Goal: Communication & Community: Connect with others

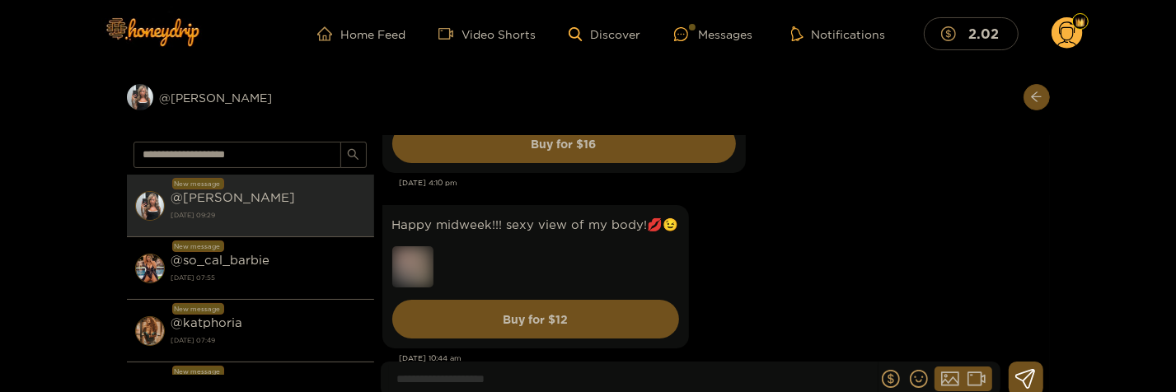
scroll to position [2314, 0]
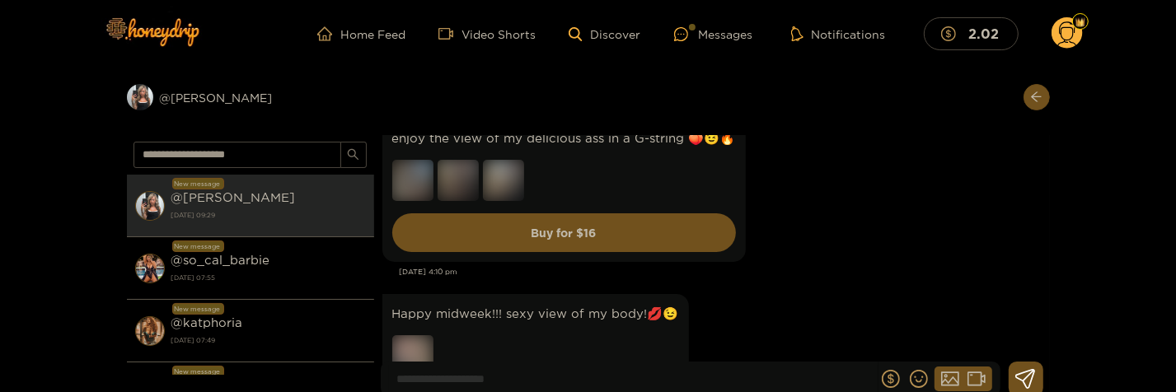
click at [822, 274] on div "Apr. 1, 4:10 pm" at bounding box center [721, 272] width 642 height 12
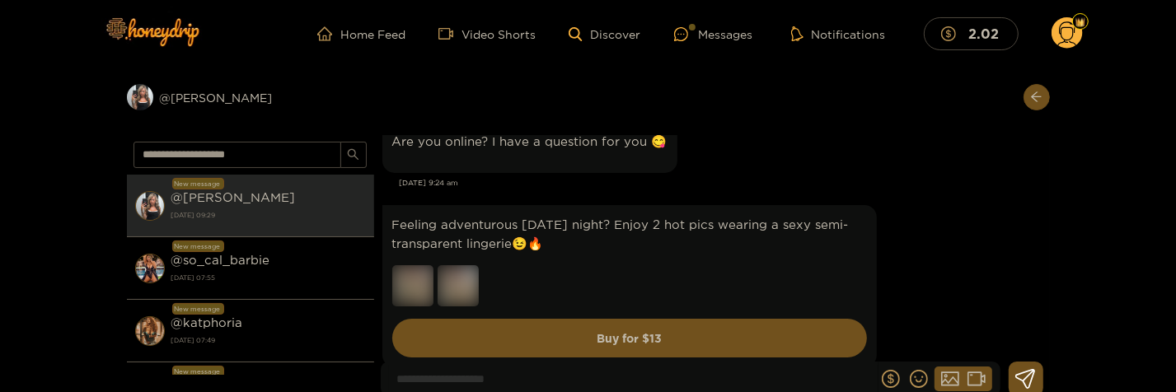
scroll to position [1780, 0]
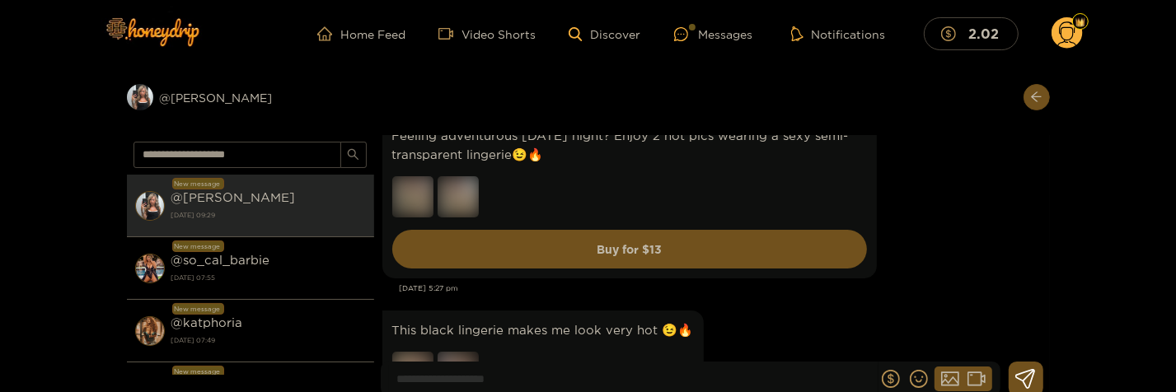
click at [905, 217] on div "Feeling adventurous this Friday night? Enjoy 2 hot pics wearing a sexy semi-tra…" at bounding box center [711, 197] width 659 height 171
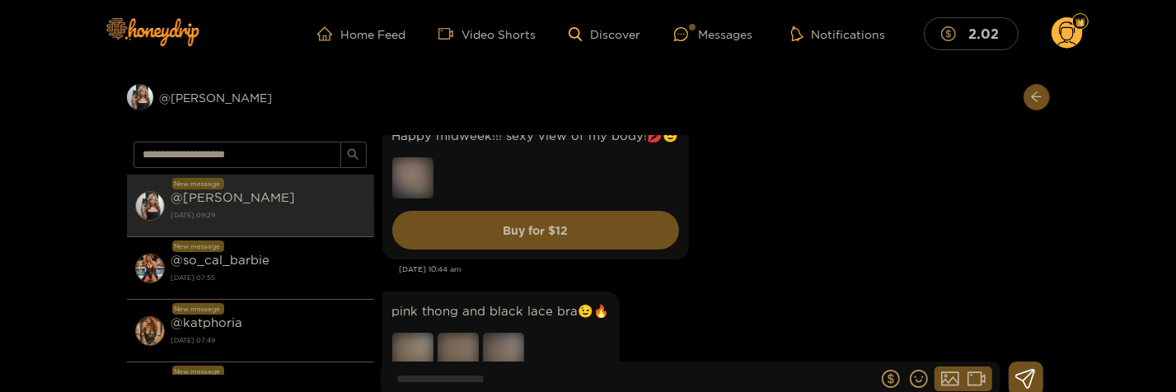
scroll to position [2581, 0]
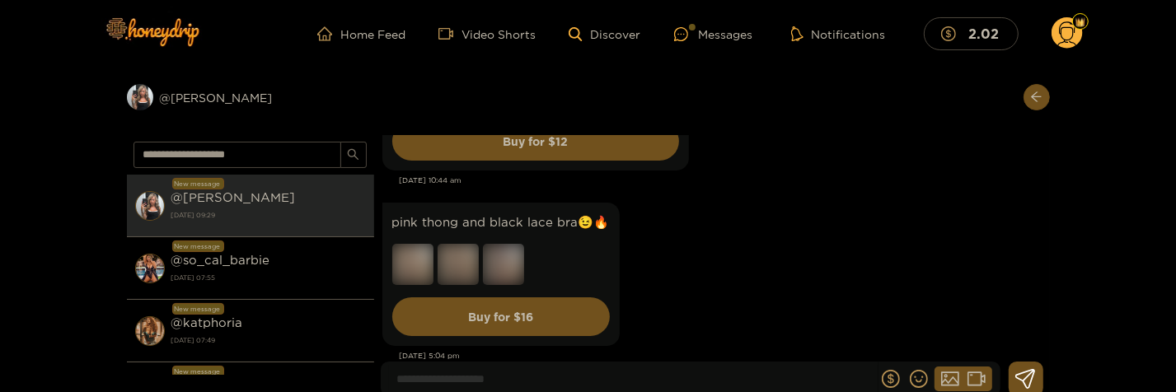
click at [949, 241] on div "pink thong and black lace bra😉🔥 Buy for $ 16" at bounding box center [711, 275] width 659 height 152
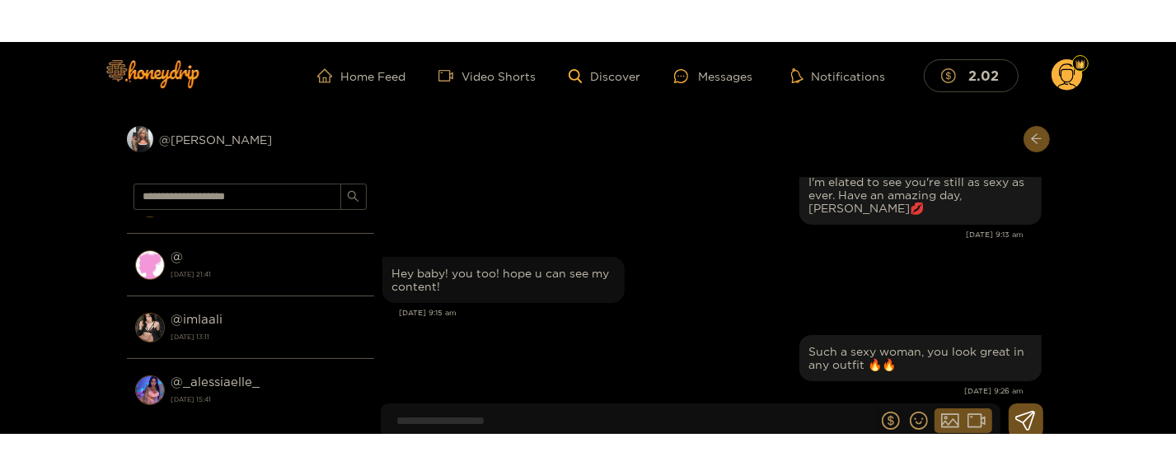
scroll to position [25882, 0]
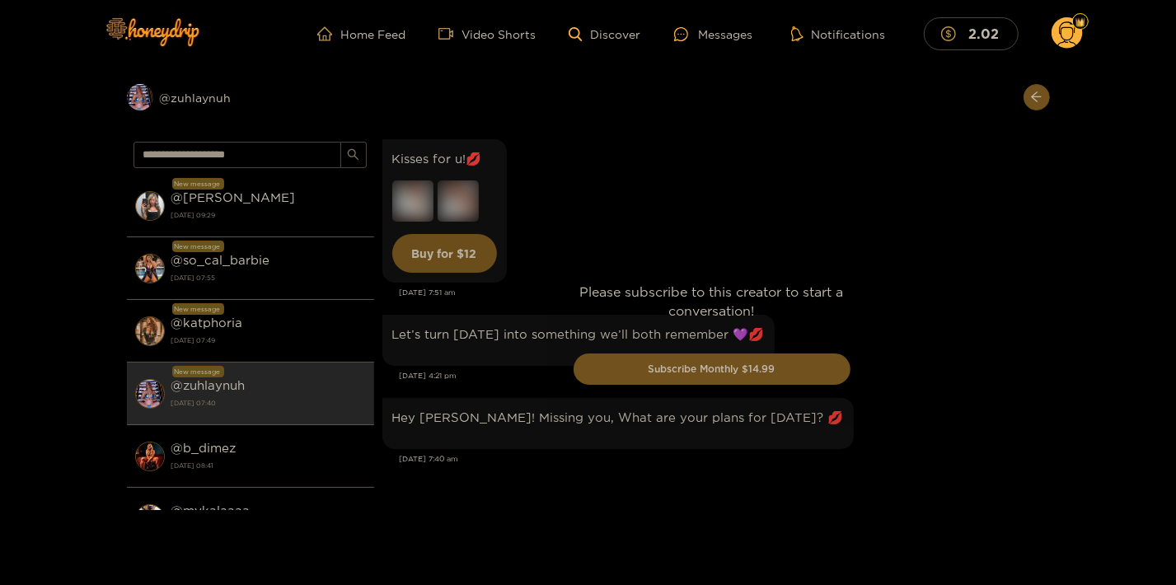
scroll to position [4508, 0]
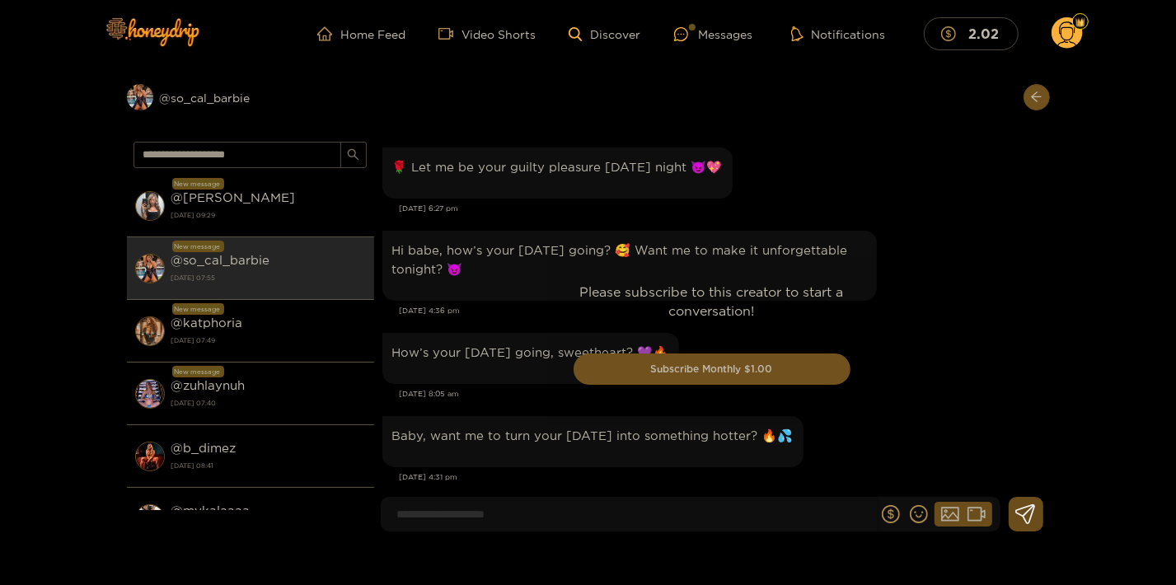
scroll to position [3000, 0]
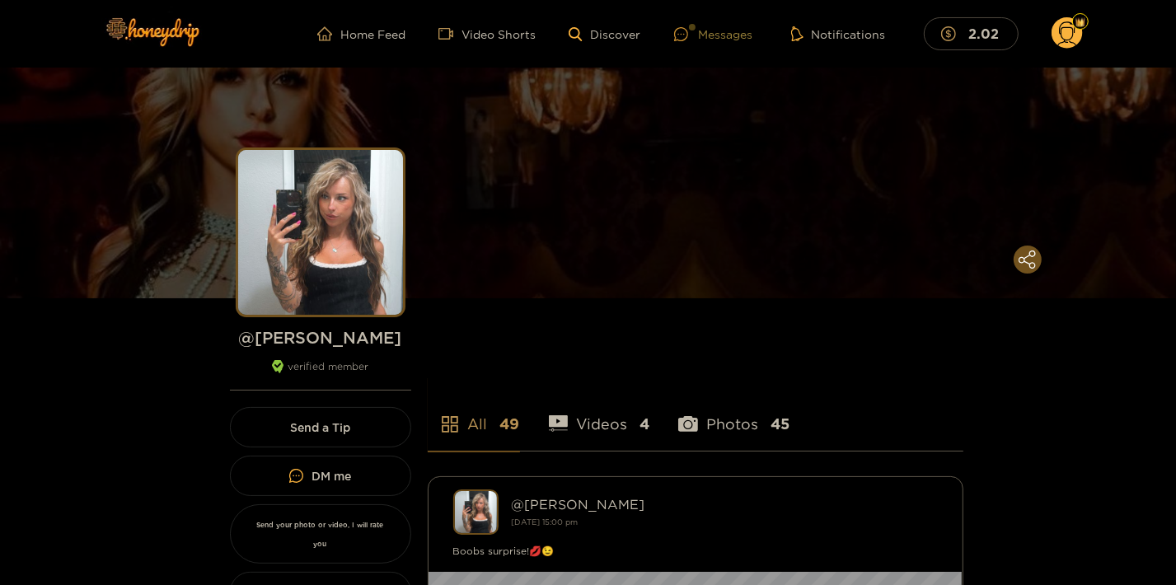
click at [743, 30] on div "Messages" at bounding box center [713, 34] width 79 height 19
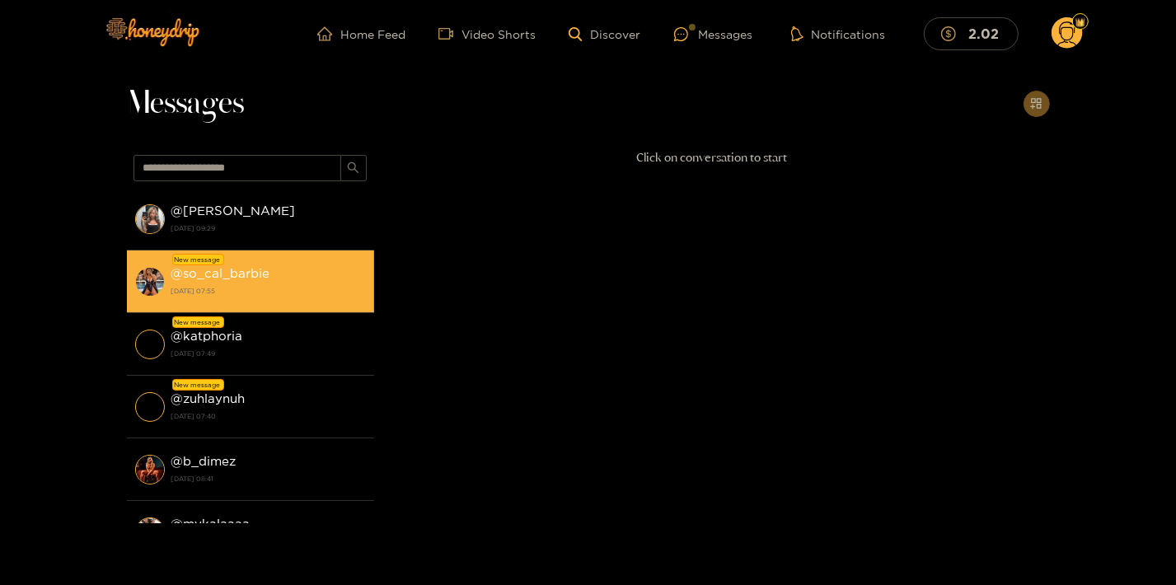
click at [252, 290] on strong "[DATE] 07:55" at bounding box center [268, 290] width 194 height 15
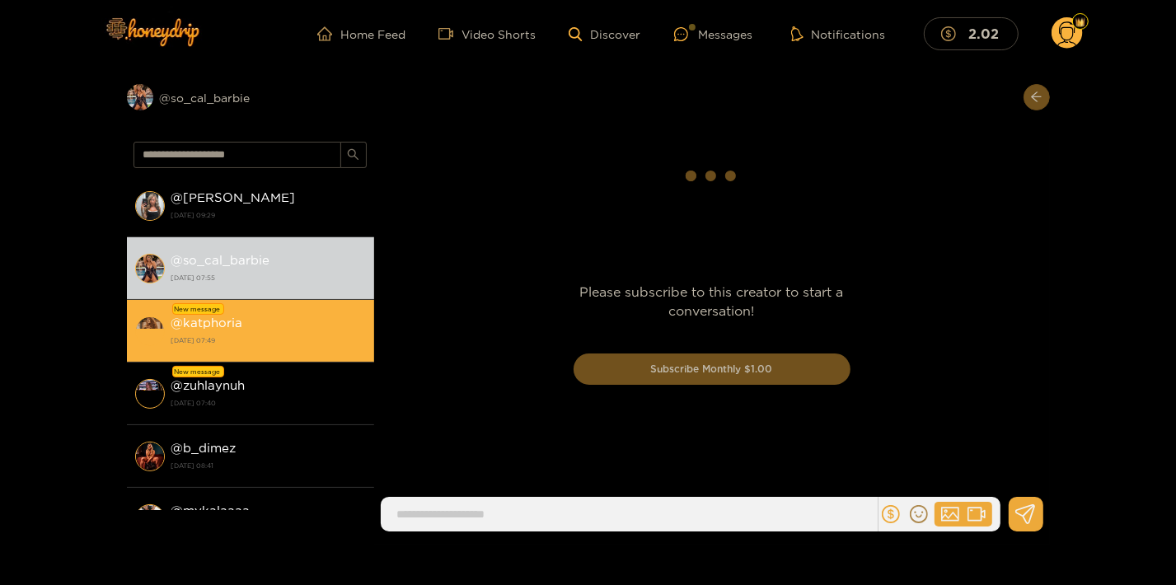
click at [263, 336] on strong "[DATE] 07:49" at bounding box center [268, 340] width 194 height 15
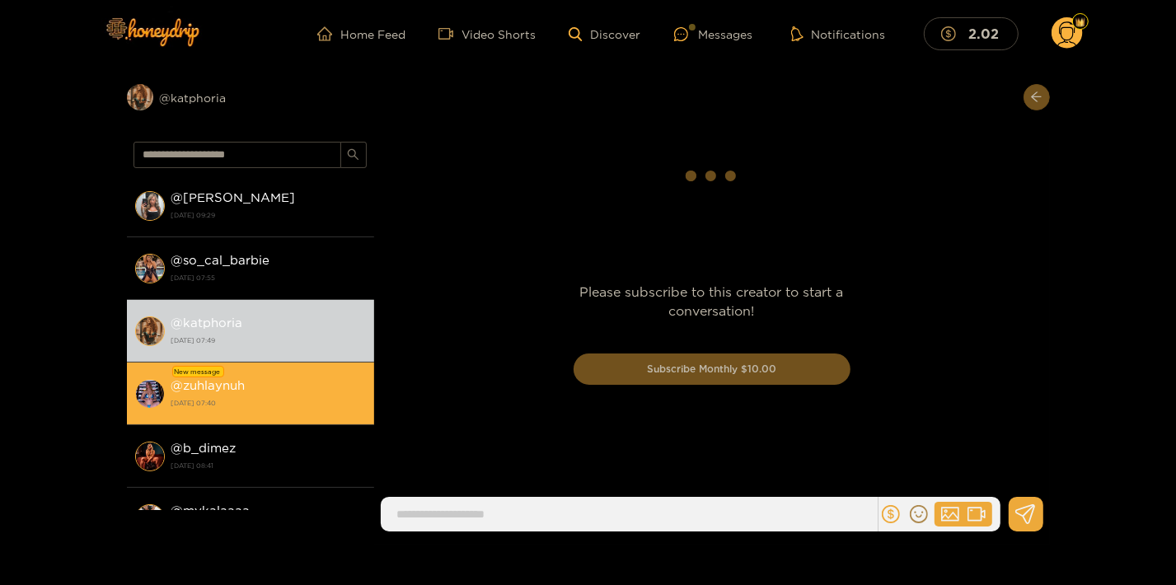
click at [273, 377] on div "@ zuhlaynuh 17 September 2025 07:40" at bounding box center [268, 393] width 194 height 37
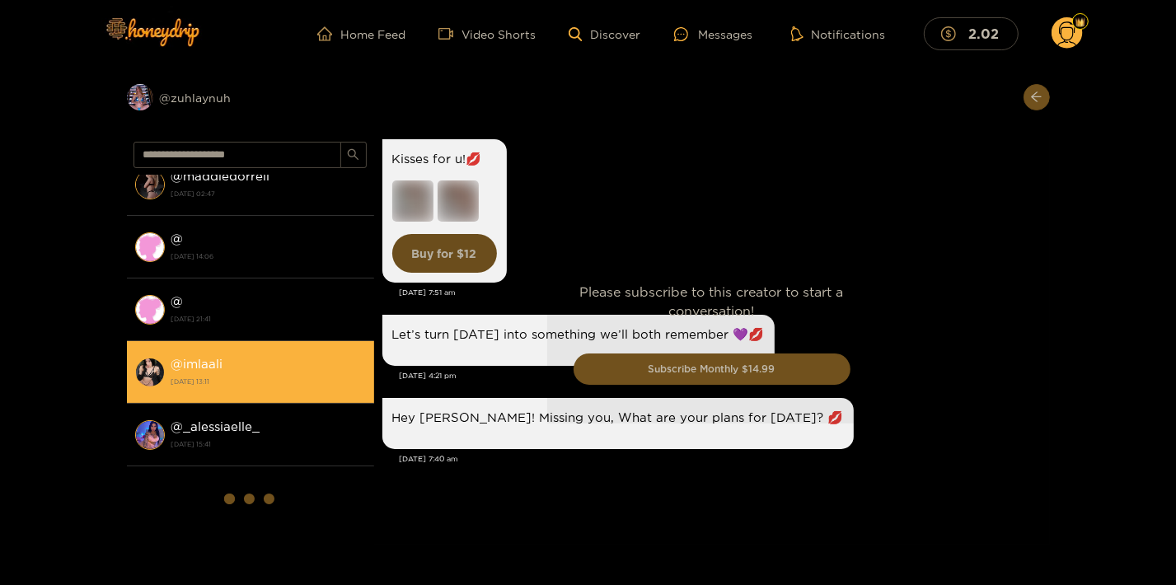
scroll to position [1297, 0]
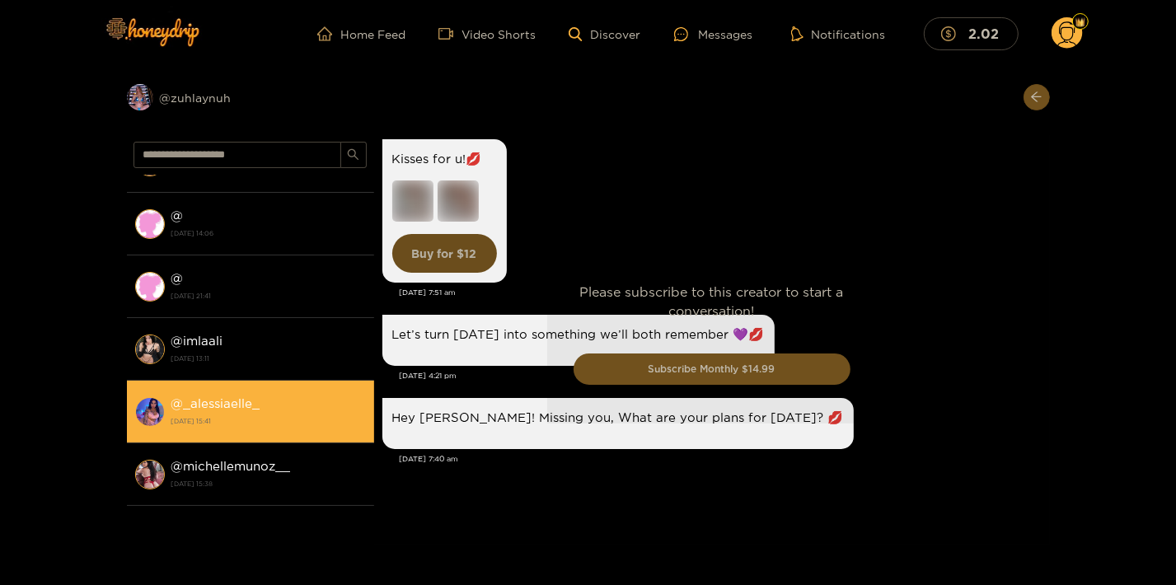
click at [256, 396] on strong "@ _alessiaelle_" at bounding box center [215, 403] width 89 height 14
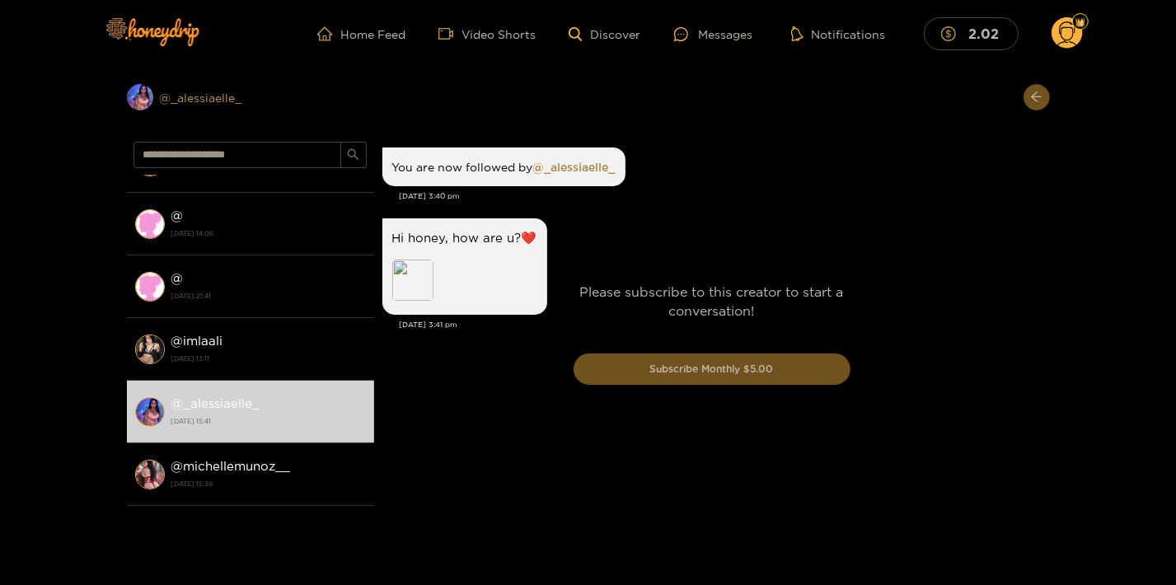
click at [227, 96] on div "Preview @ _alessiaelle_" at bounding box center [250, 97] width 247 height 26
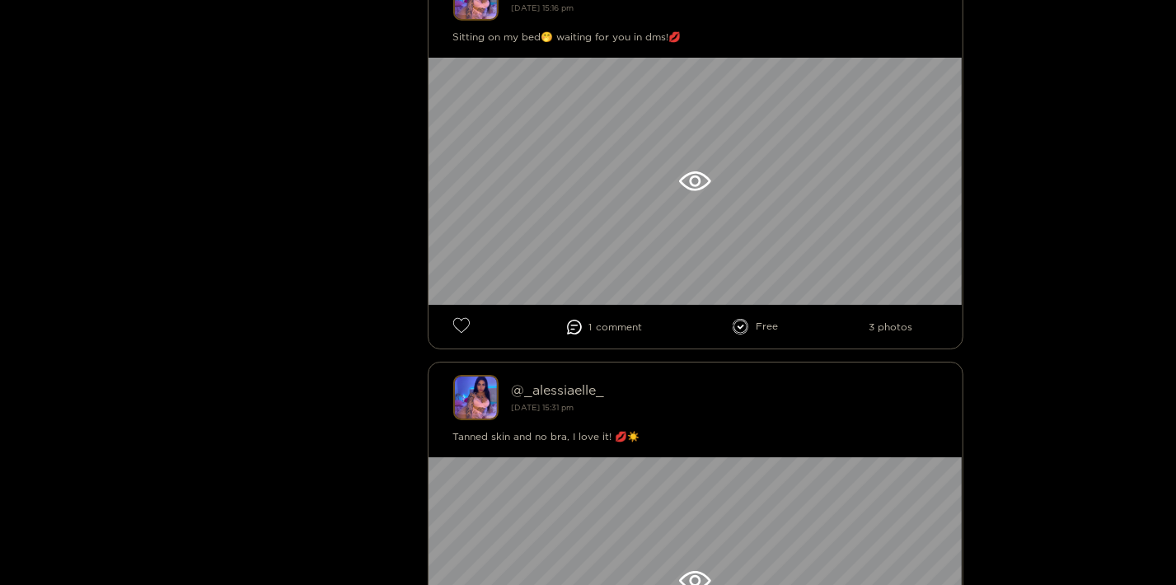
scroll to position [9238, 0]
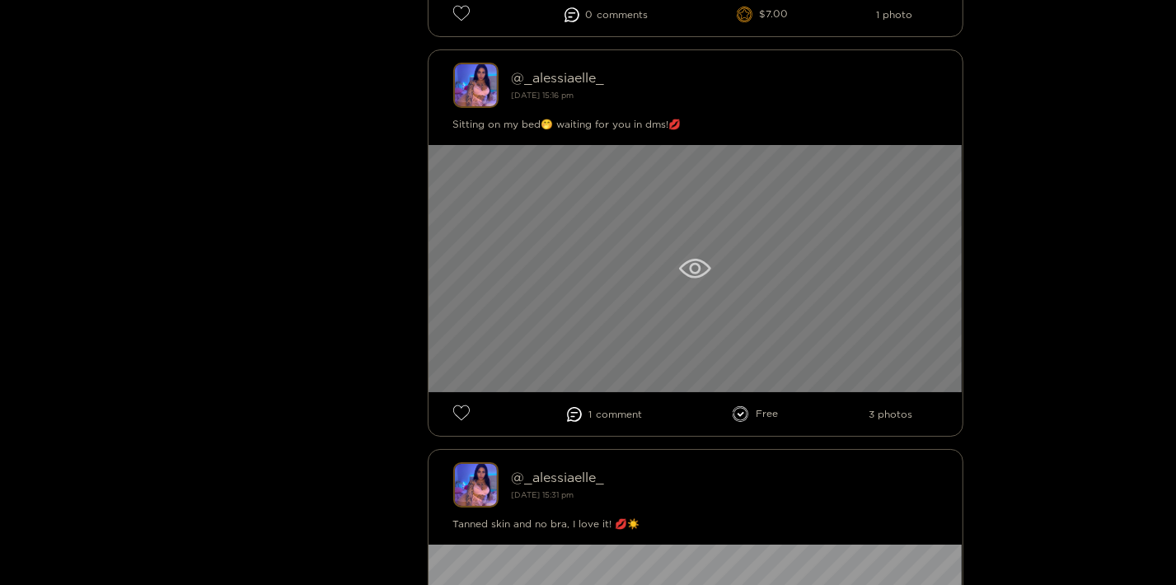
click at [817, 264] on div at bounding box center [696, 268] width 534 height 247
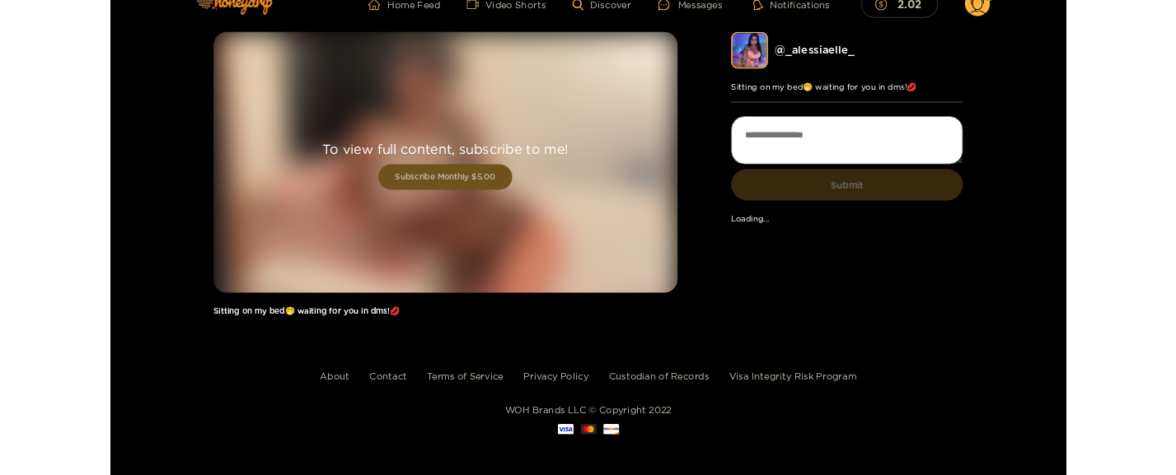
scroll to position [28, 0]
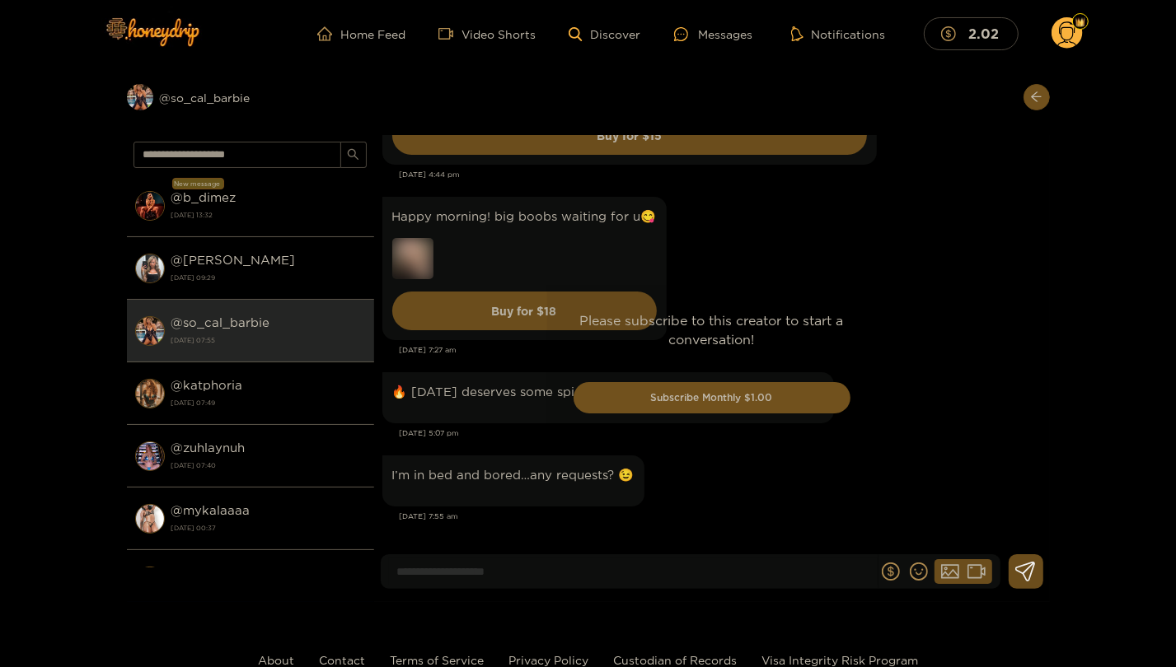
scroll to position [2942, 0]
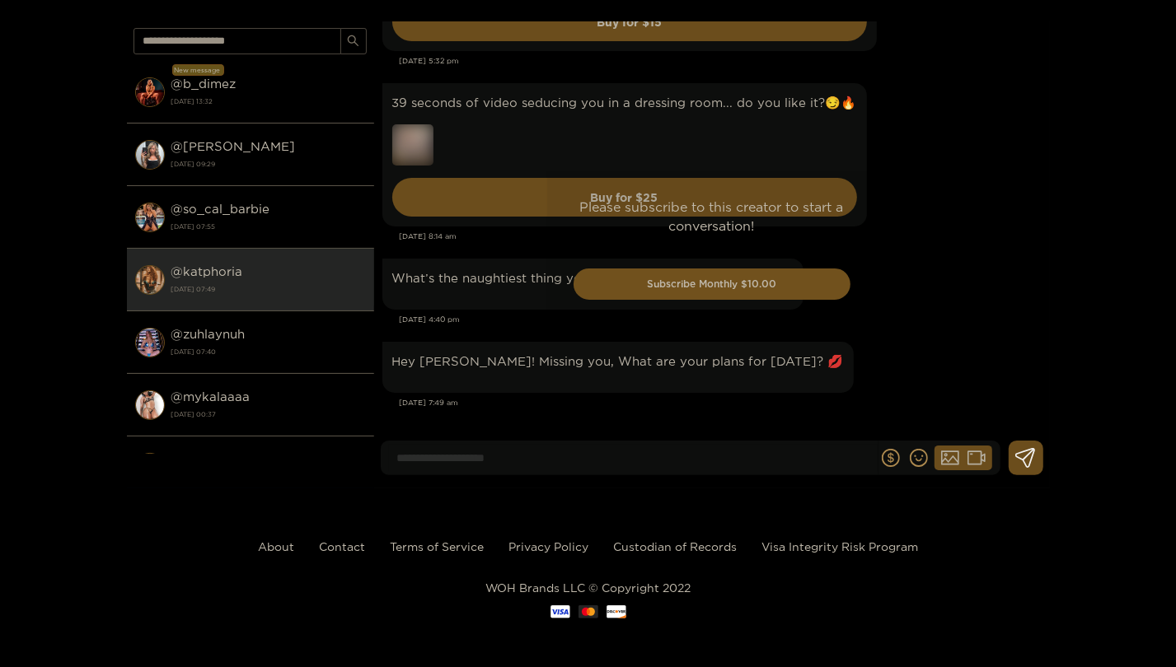
scroll to position [3495, 0]
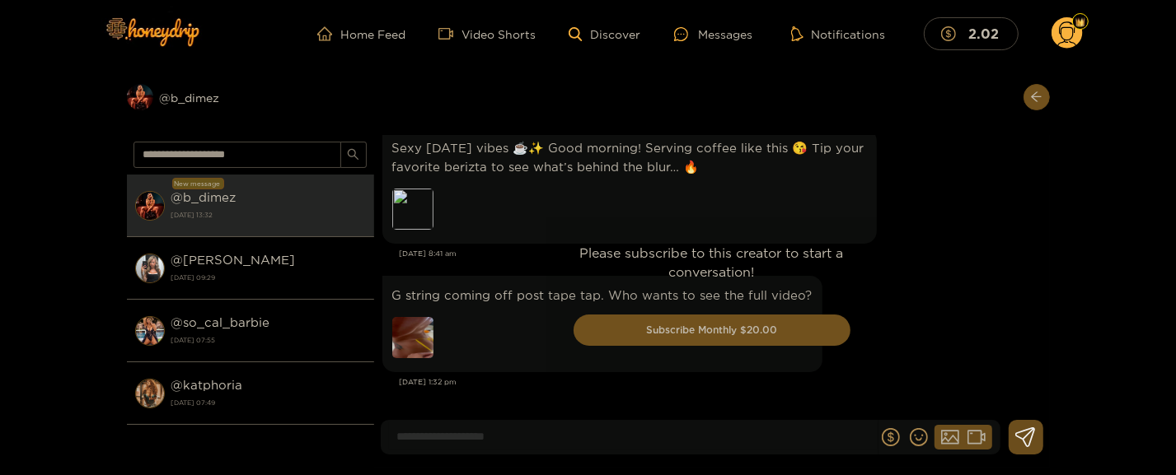
scroll to position [3668, 0]
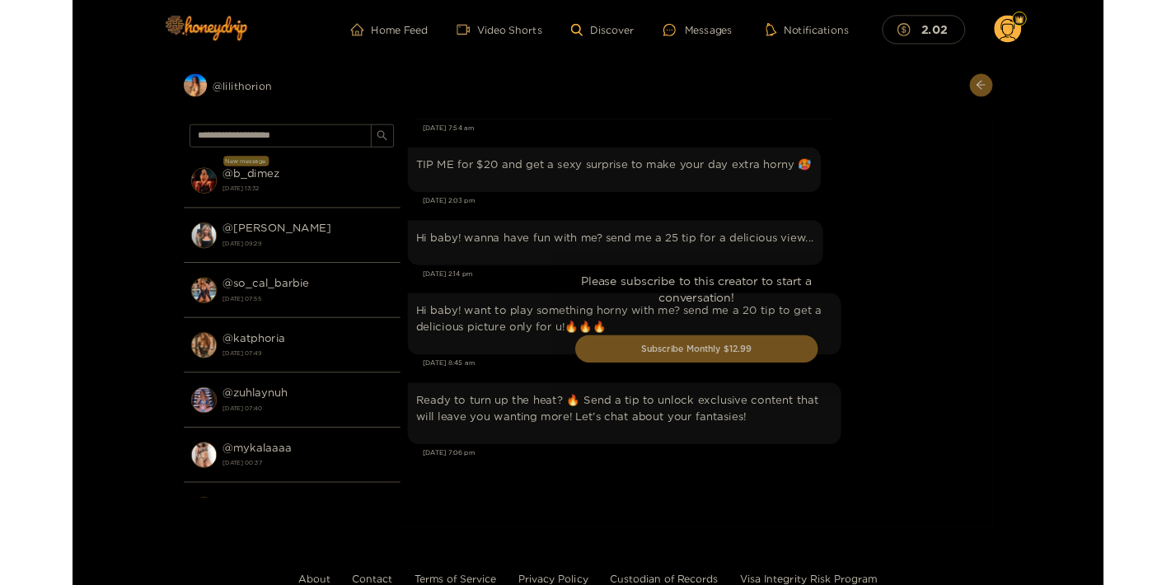
scroll to position [1861, 0]
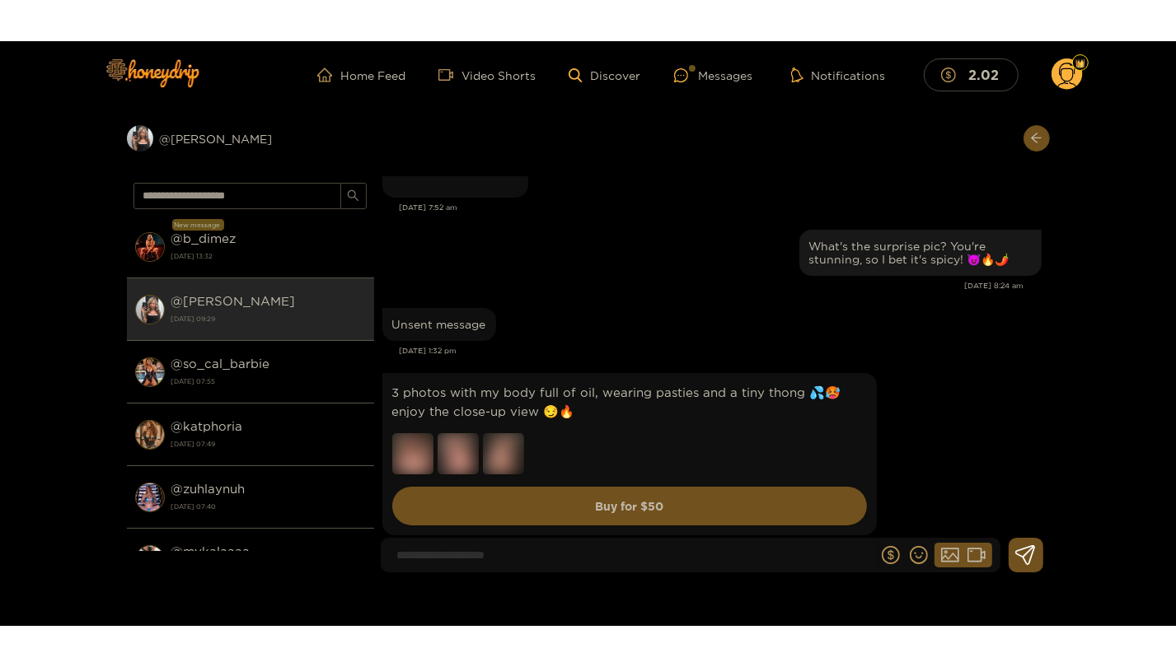
scroll to position [25690, 0]
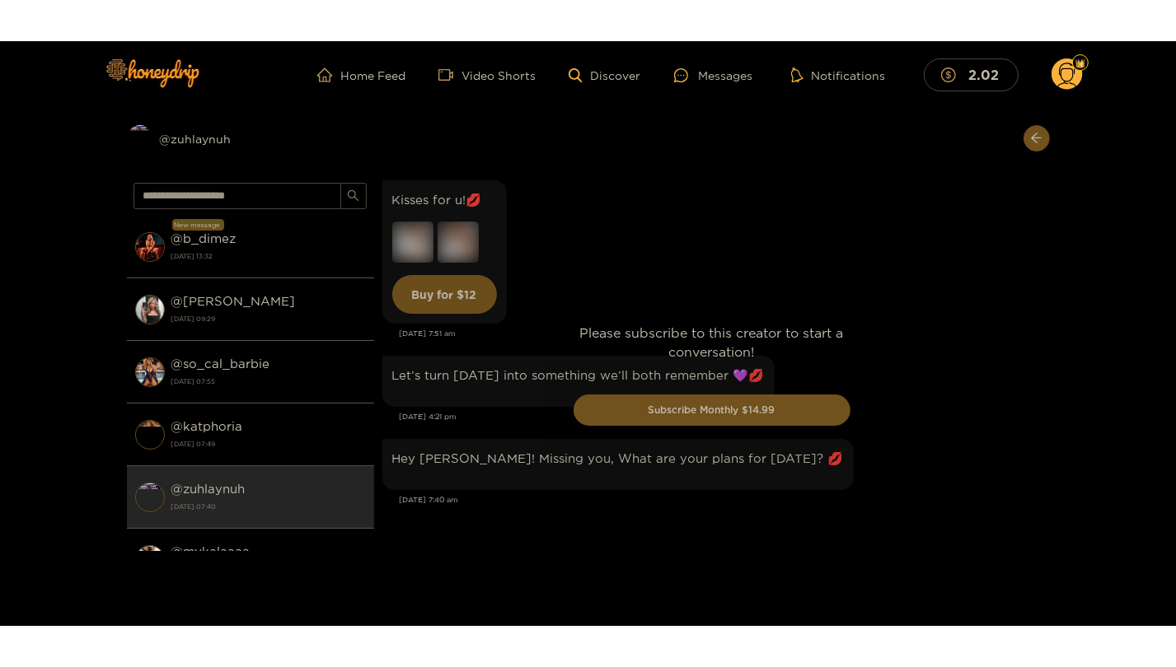
scroll to position [4565, 0]
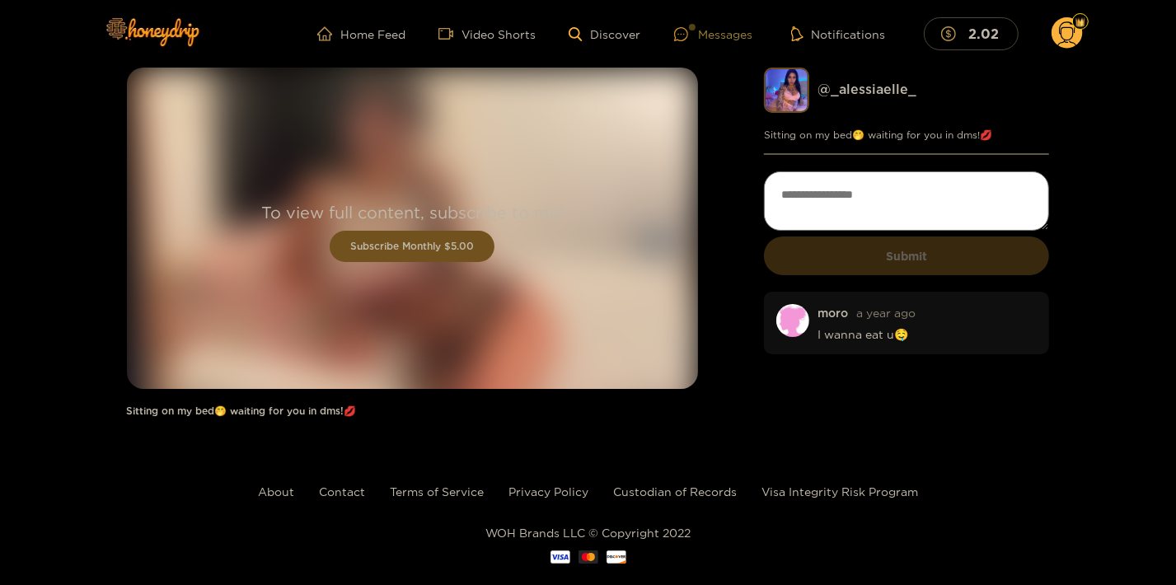
click at [738, 35] on div "Messages" at bounding box center [713, 34] width 79 height 19
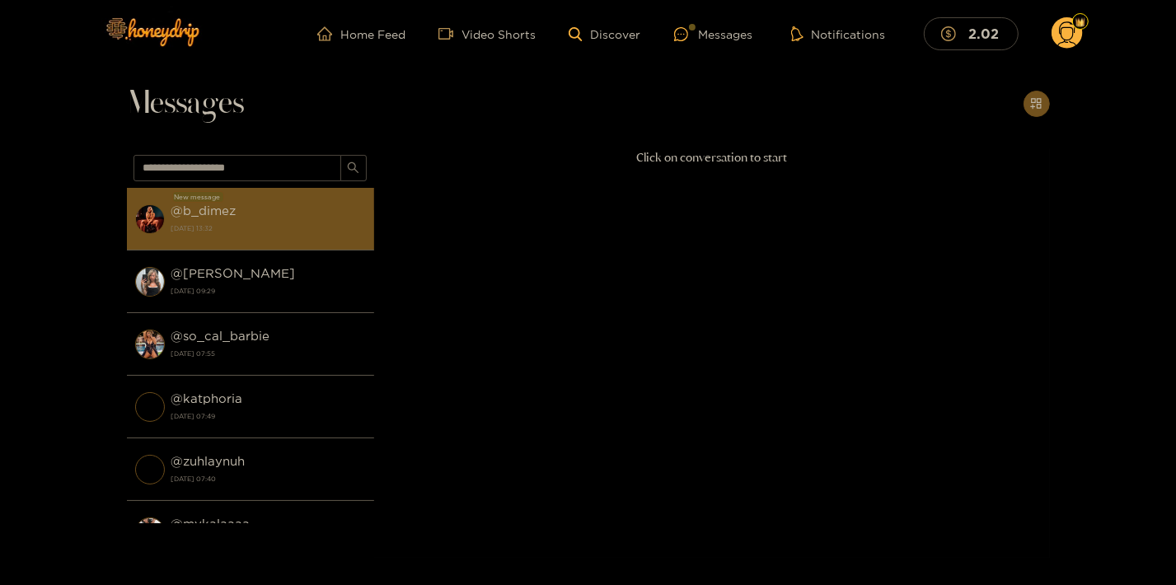
click at [330, 209] on div "@ b_dimez [DATE] 13:32" at bounding box center [268, 218] width 194 height 37
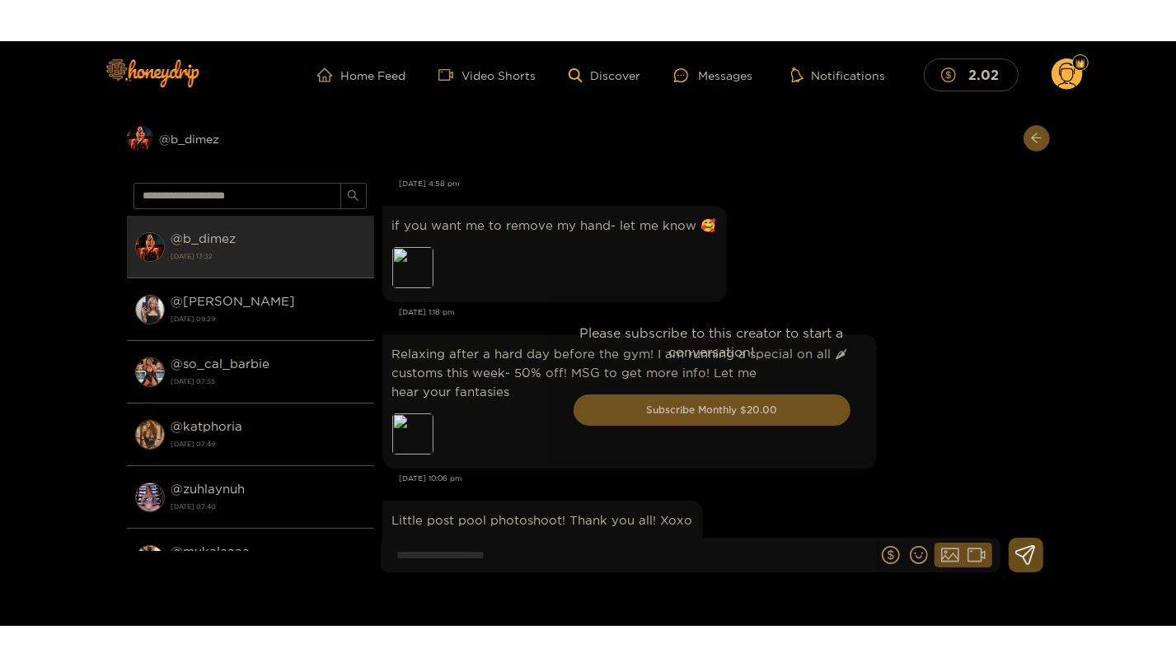
scroll to position [2866, 0]
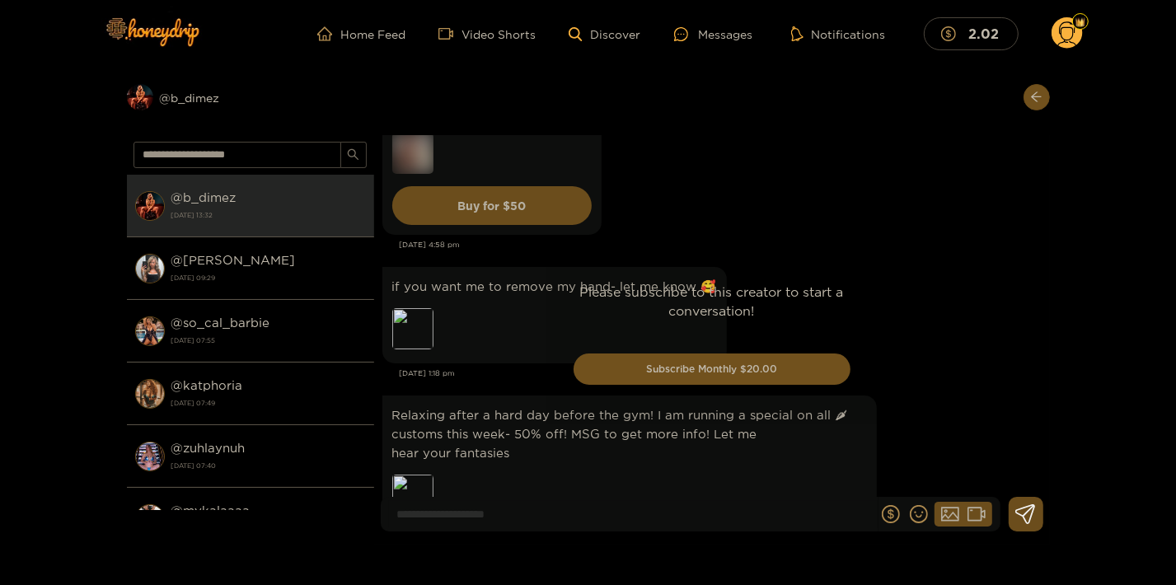
click at [1090, 298] on div "Preview @ b_dimez @ b_dimez 17 September 2025 13:32 @ kendra 17 September 2025 …" at bounding box center [588, 306] width 1176 height 477
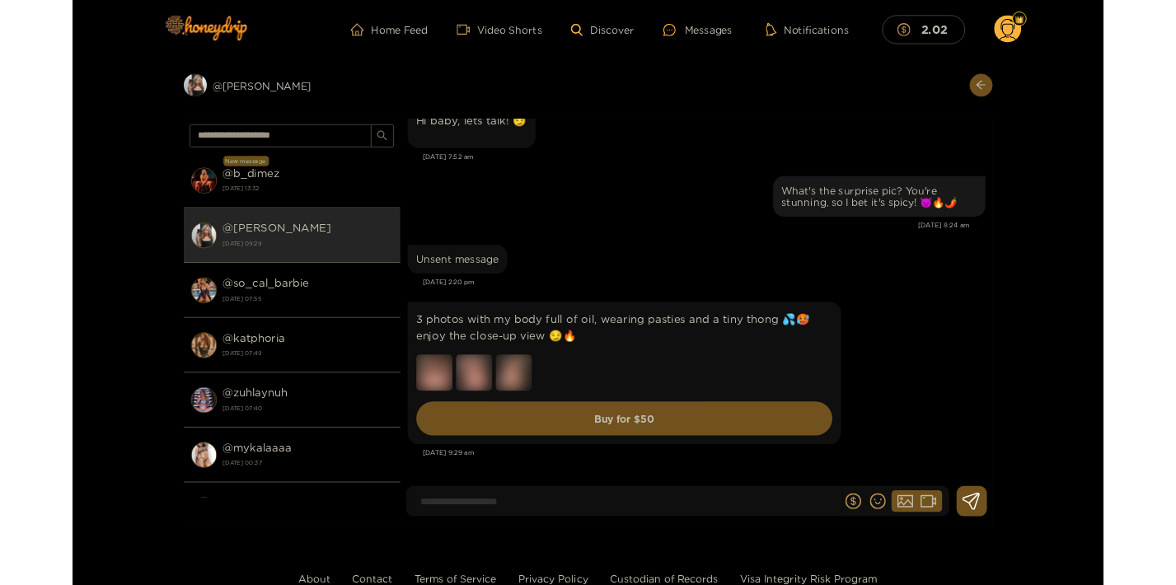
scroll to position [25690, 0]
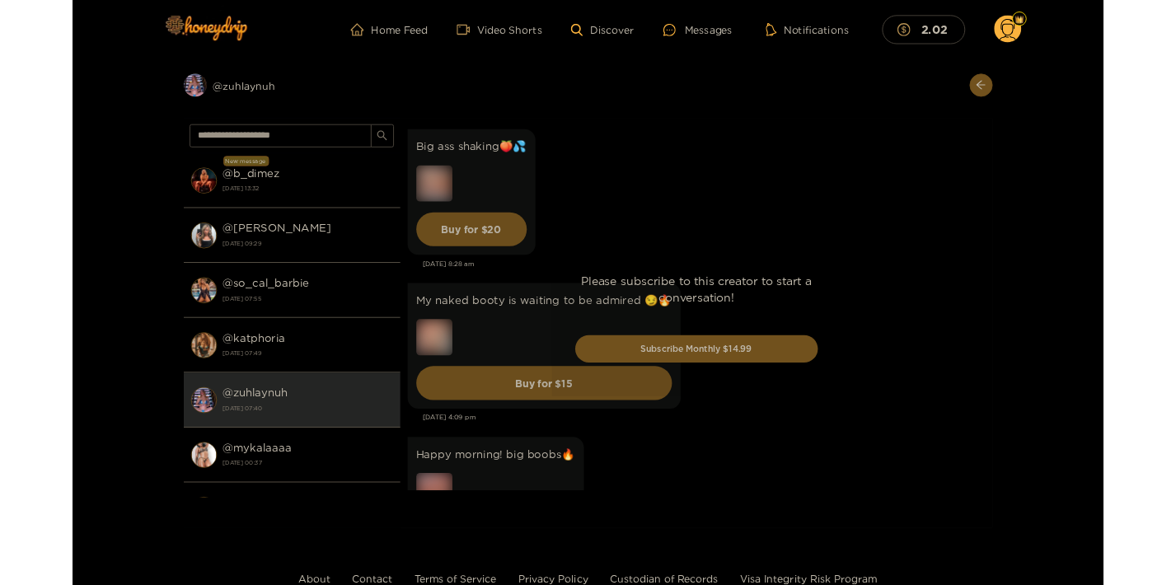
scroll to position [4508, 0]
